Goal: Task Accomplishment & Management: Use online tool/utility

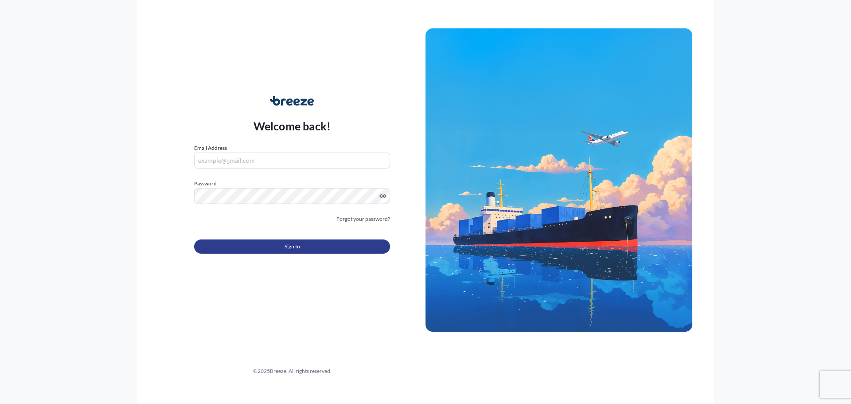
type input "[DOMAIN_NAME][EMAIL_ADDRESS][DOMAIN_NAME]"
click at [270, 248] on button "Sign In" at bounding box center [292, 246] width 196 height 14
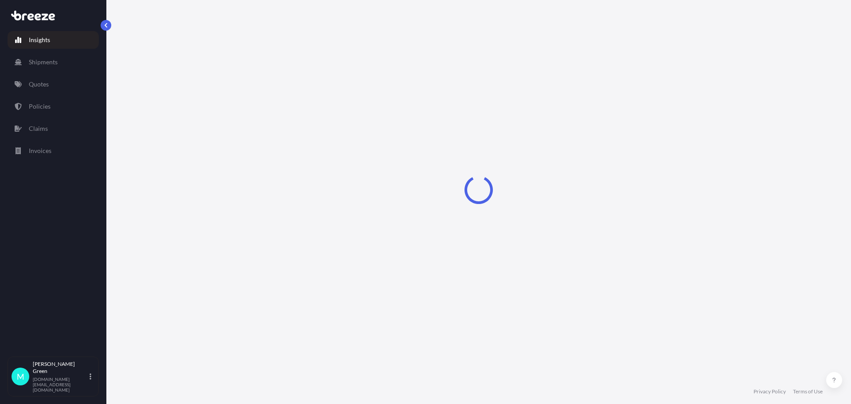
select select "2025"
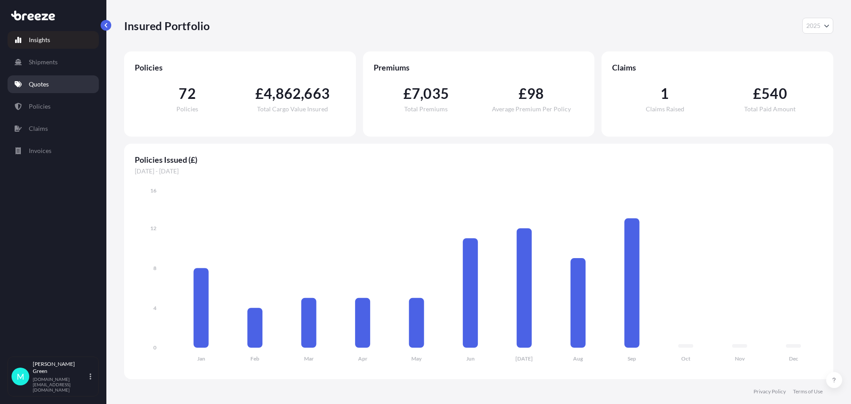
click at [33, 82] on p "Quotes" at bounding box center [39, 84] width 20 height 9
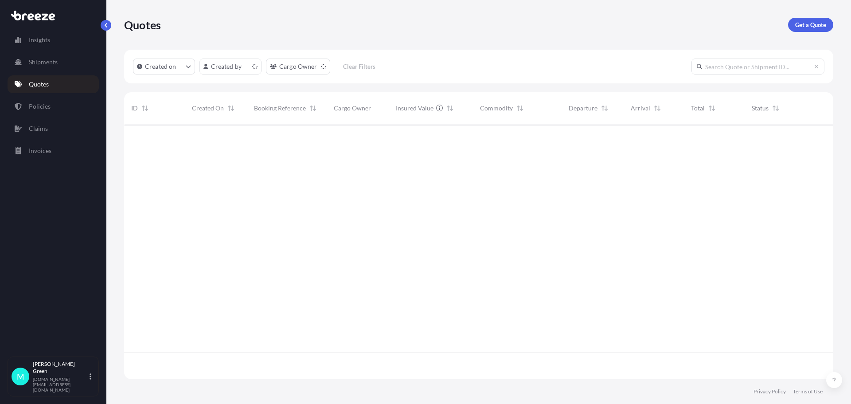
scroll to position [253, 702]
click at [806, 24] on p "Get a Quote" at bounding box center [810, 24] width 31 height 9
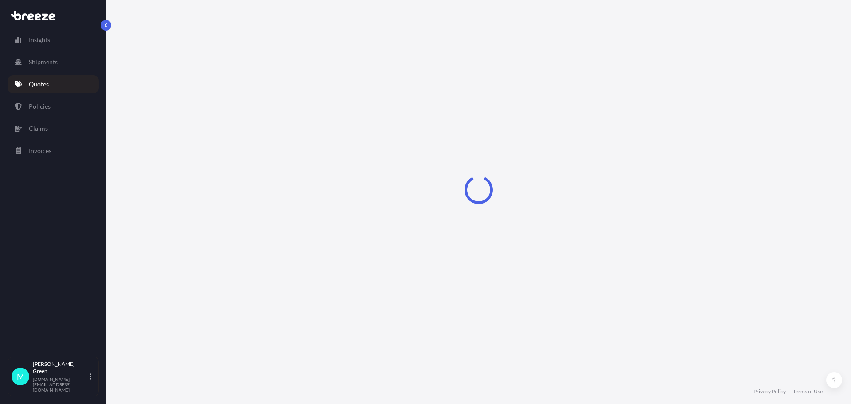
select select "Sea"
select select "1"
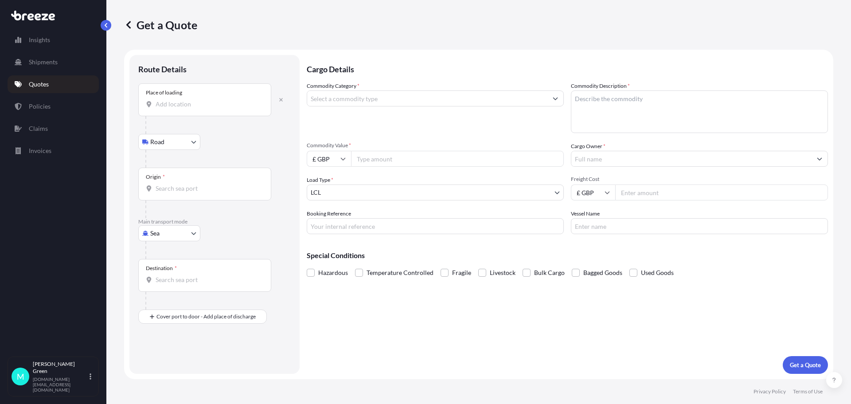
click at [200, 107] on input "Place of loading" at bounding box center [208, 104] width 105 height 9
type input "Oakham LE15, [GEOGRAPHIC_DATA]"
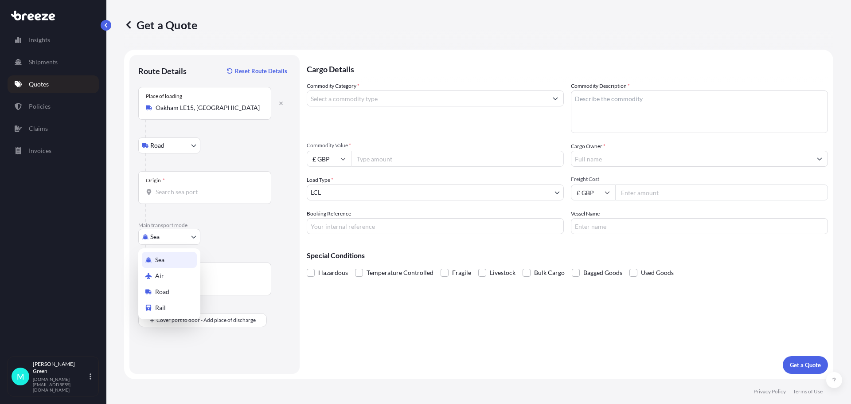
click at [176, 236] on body "0 options available. 5 options available. Insights Shipments Quotes Policies Cl…" at bounding box center [425, 202] width 851 height 404
click at [173, 274] on div "Air" at bounding box center [169, 276] width 55 height 16
select select "Air"
click at [184, 193] on input "Origin *" at bounding box center [208, 191] width 105 height 9
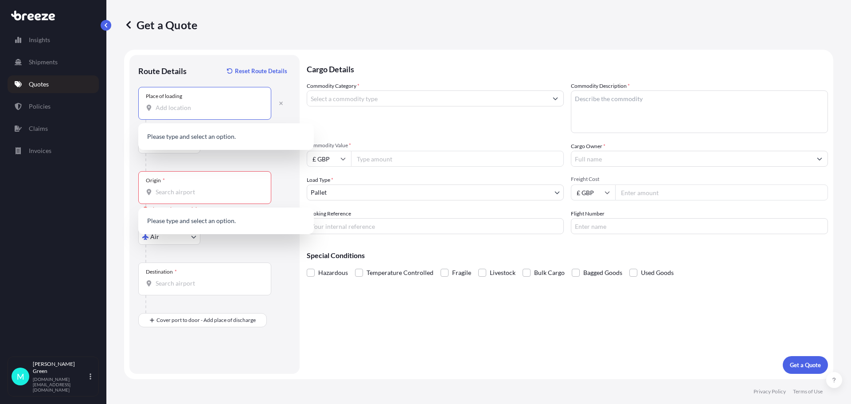
click at [198, 106] on input "Place of loading" at bounding box center [208, 107] width 105 height 9
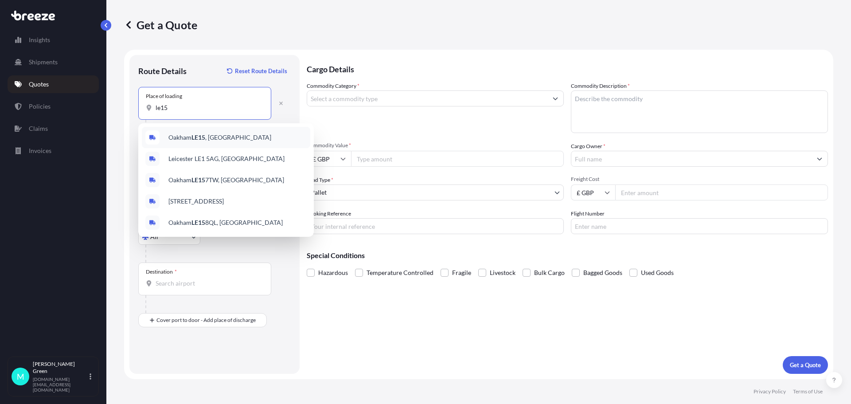
click at [186, 138] on span "Oakham LE15 , [GEOGRAPHIC_DATA]" at bounding box center [219, 137] width 103 height 9
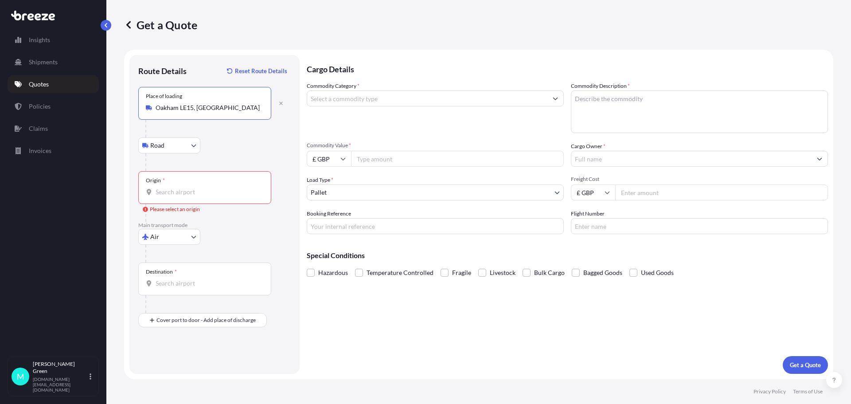
type input "Oakham LE15, [GEOGRAPHIC_DATA]"
click at [176, 187] on div "Origin *" at bounding box center [204, 187] width 133 height 33
click at [176, 187] on input "Origin * Please select an origin" at bounding box center [208, 191] width 105 height 9
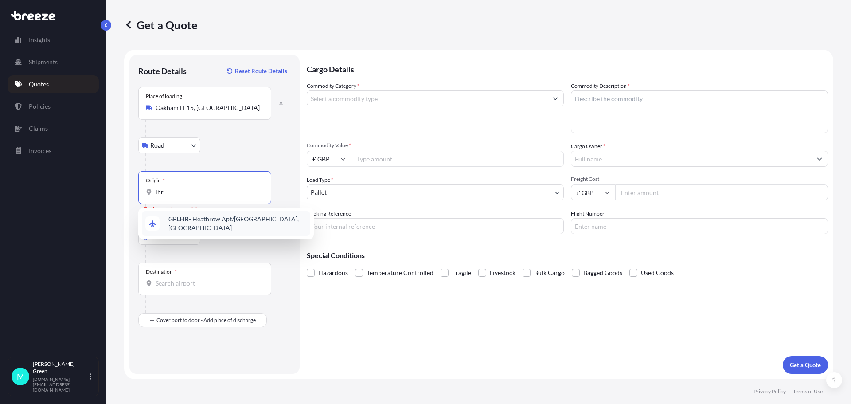
click at [181, 227] on div "GB LHR - Heathrow Apt/[GEOGRAPHIC_DATA], [GEOGRAPHIC_DATA]" at bounding box center [226, 223] width 168 height 25
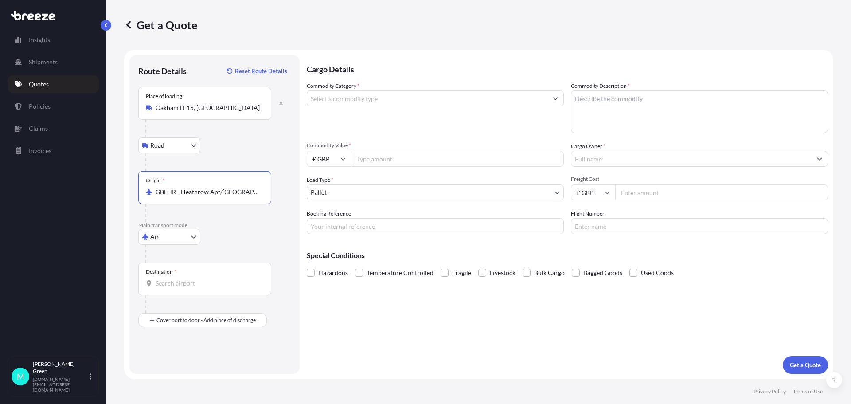
type input "GBLHR - Heathrow Apt/[GEOGRAPHIC_DATA], [GEOGRAPHIC_DATA]"
click at [169, 286] on input "Destination *" at bounding box center [208, 283] width 105 height 9
type input "OMMCT - Muscat, [GEOGRAPHIC_DATA]"
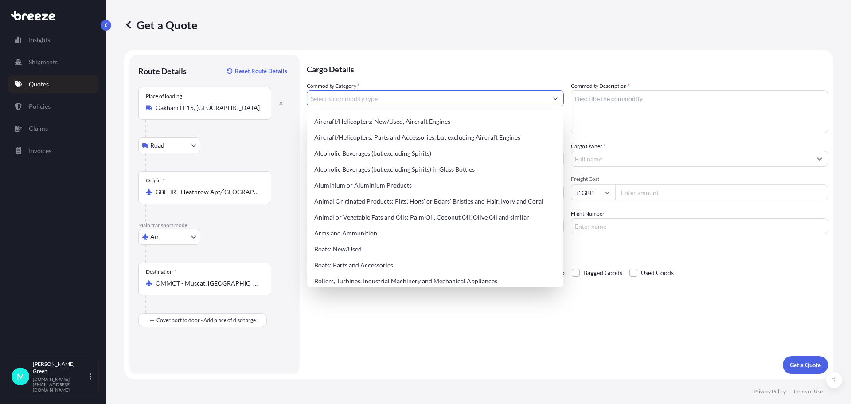
click at [438, 98] on input "Commodity Category *" at bounding box center [427, 98] width 240 height 16
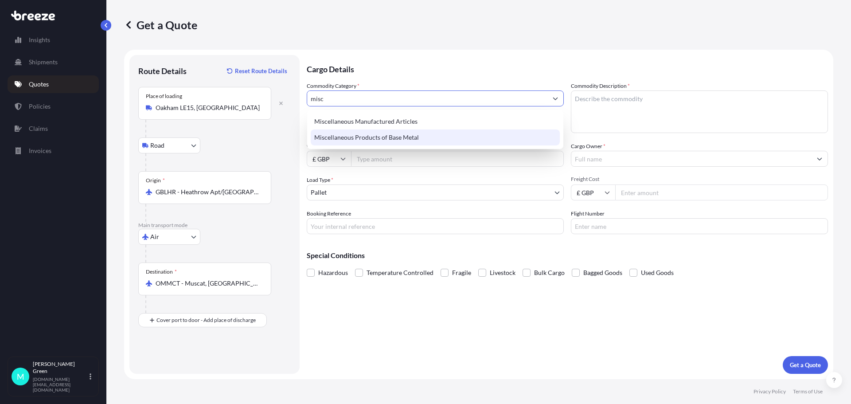
click at [419, 137] on div "Miscellaneous Products of Base Metal" at bounding box center [435, 137] width 249 height 16
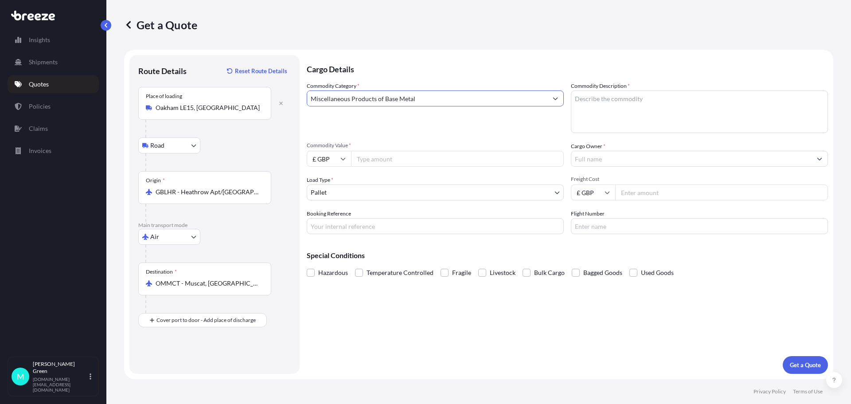
type input "Miscellaneous Products of Base Metal"
click at [614, 109] on textarea "Commodity Description *" at bounding box center [699, 111] width 257 height 43
click at [639, 103] on textarea "Commodity Description *" at bounding box center [699, 111] width 257 height 43
paste textarea "HEI IGNITION PROBE"
type textarea "HEI IGNITION PROBE"
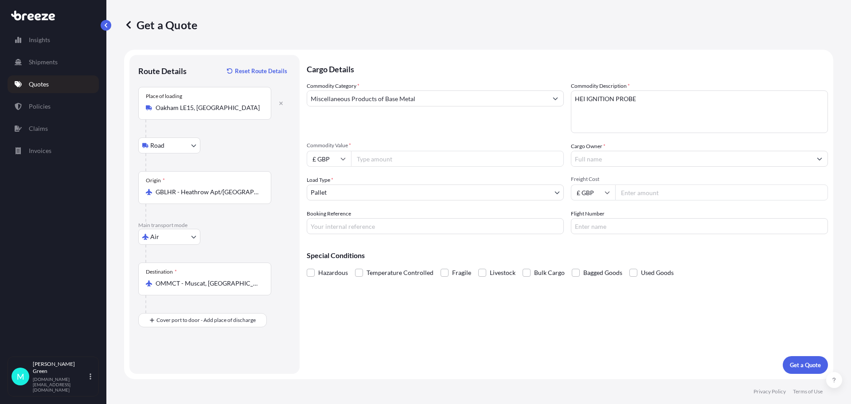
click at [374, 161] on input "Commodity Value *" at bounding box center [457, 159] width 213 height 16
click at [343, 160] on icon at bounding box center [342, 158] width 5 height 5
click at [329, 219] on div "$ USD" at bounding box center [328, 220] width 37 height 17
type input "$ USD"
click at [372, 162] on input "Commodity Value *" at bounding box center [457, 159] width 213 height 16
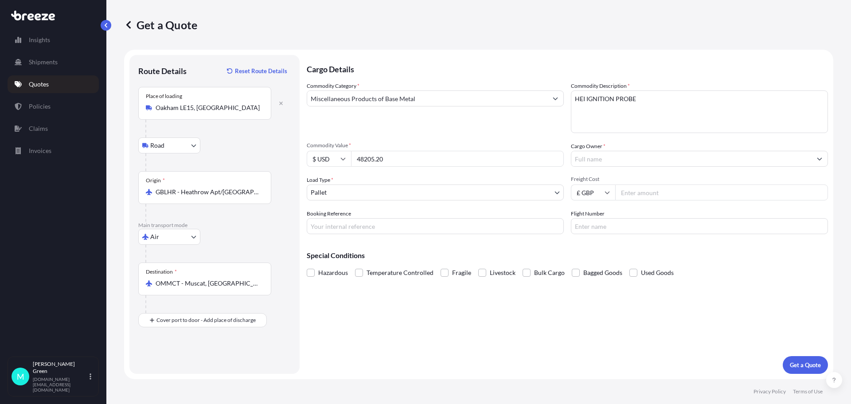
type input "48205.20"
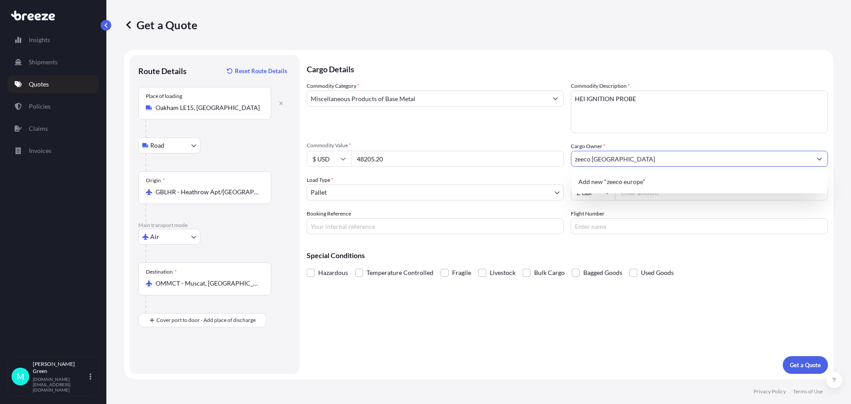
type input "zeeco [GEOGRAPHIC_DATA]"
click at [675, 194] on input "Freight Cost" at bounding box center [721, 192] width 213 height 16
type input "10000"
click at [367, 228] on input "Booking Reference" at bounding box center [435, 226] width 257 height 16
click at [369, 230] on input "Booking Reference" at bounding box center [435, 226] width 257 height 16
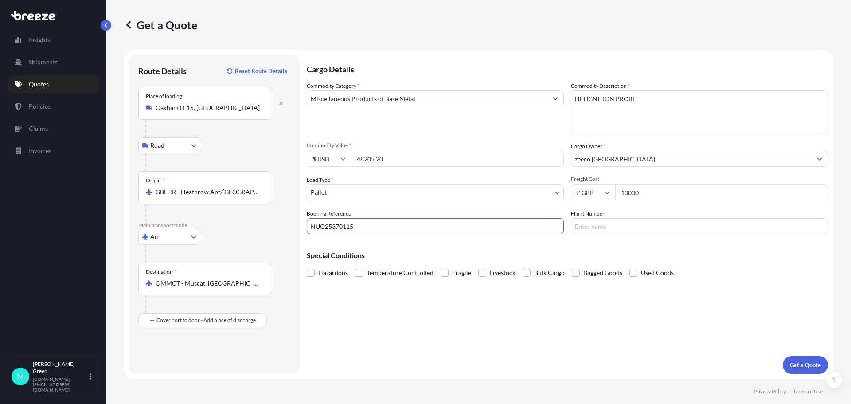
type input "NUO25370115"
click at [798, 365] on p "Get a Quote" at bounding box center [805, 364] width 31 height 9
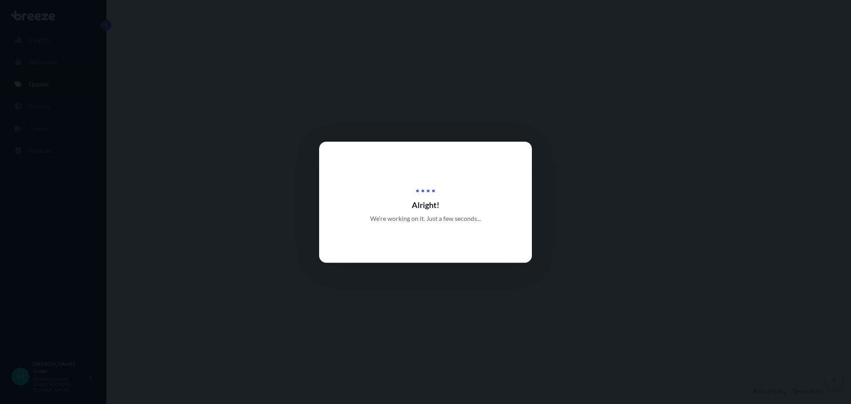
select select "Road"
select select "Air"
select select "1"
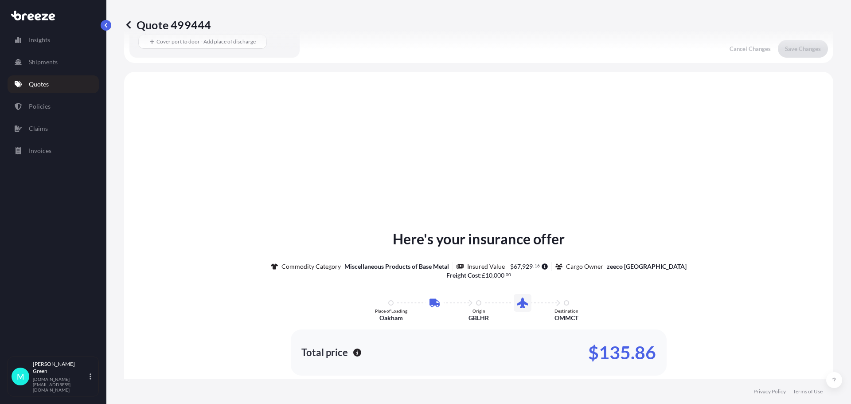
scroll to position [302, 0]
